Goal: Information Seeking & Learning: Check status

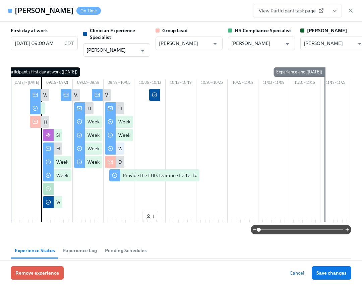
scroll to position [266, 0]
